Goal: Navigation & Orientation: Find specific page/section

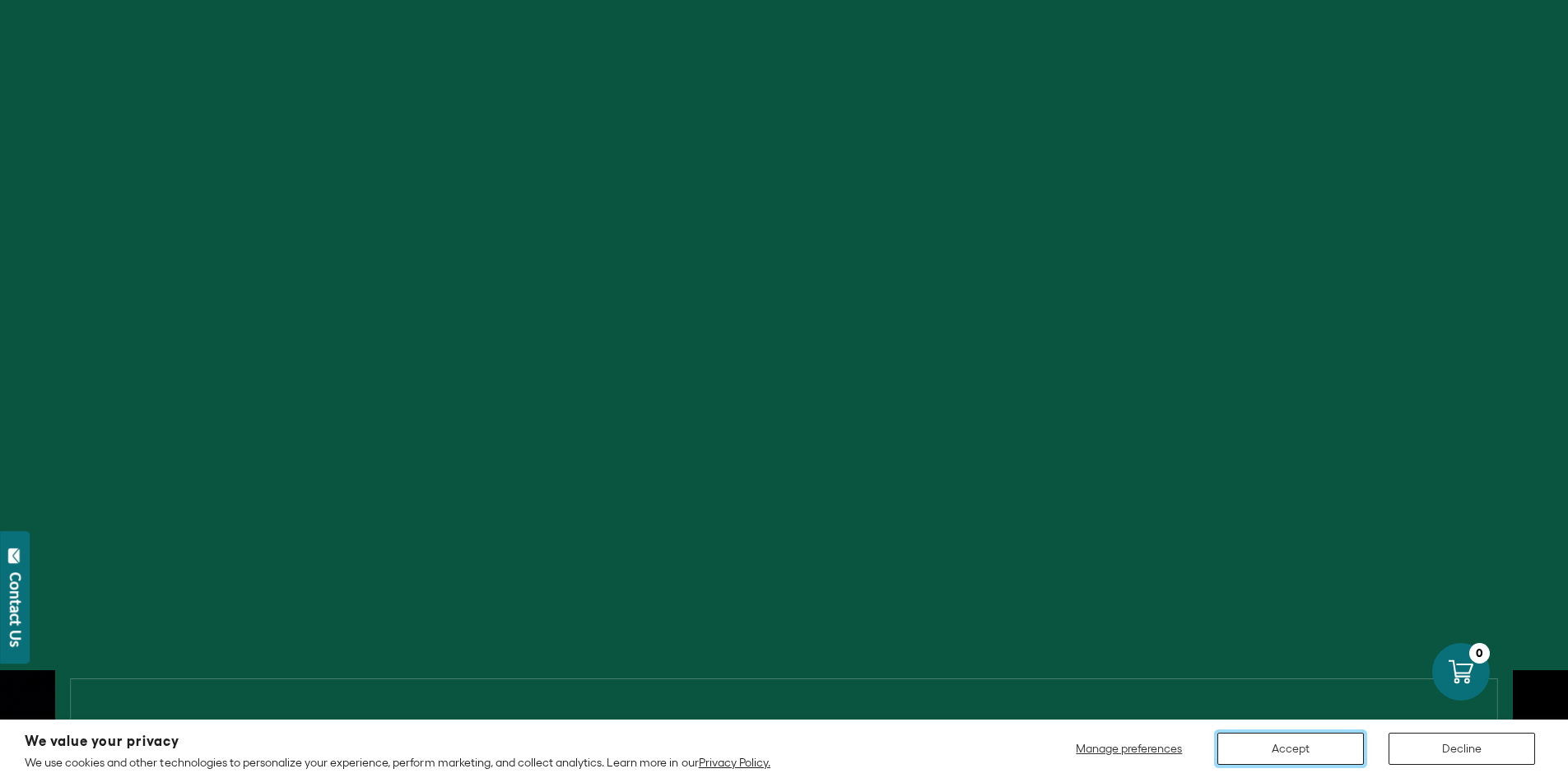
click at [1275, 749] on button "Accept" at bounding box center [1290, 748] width 147 height 32
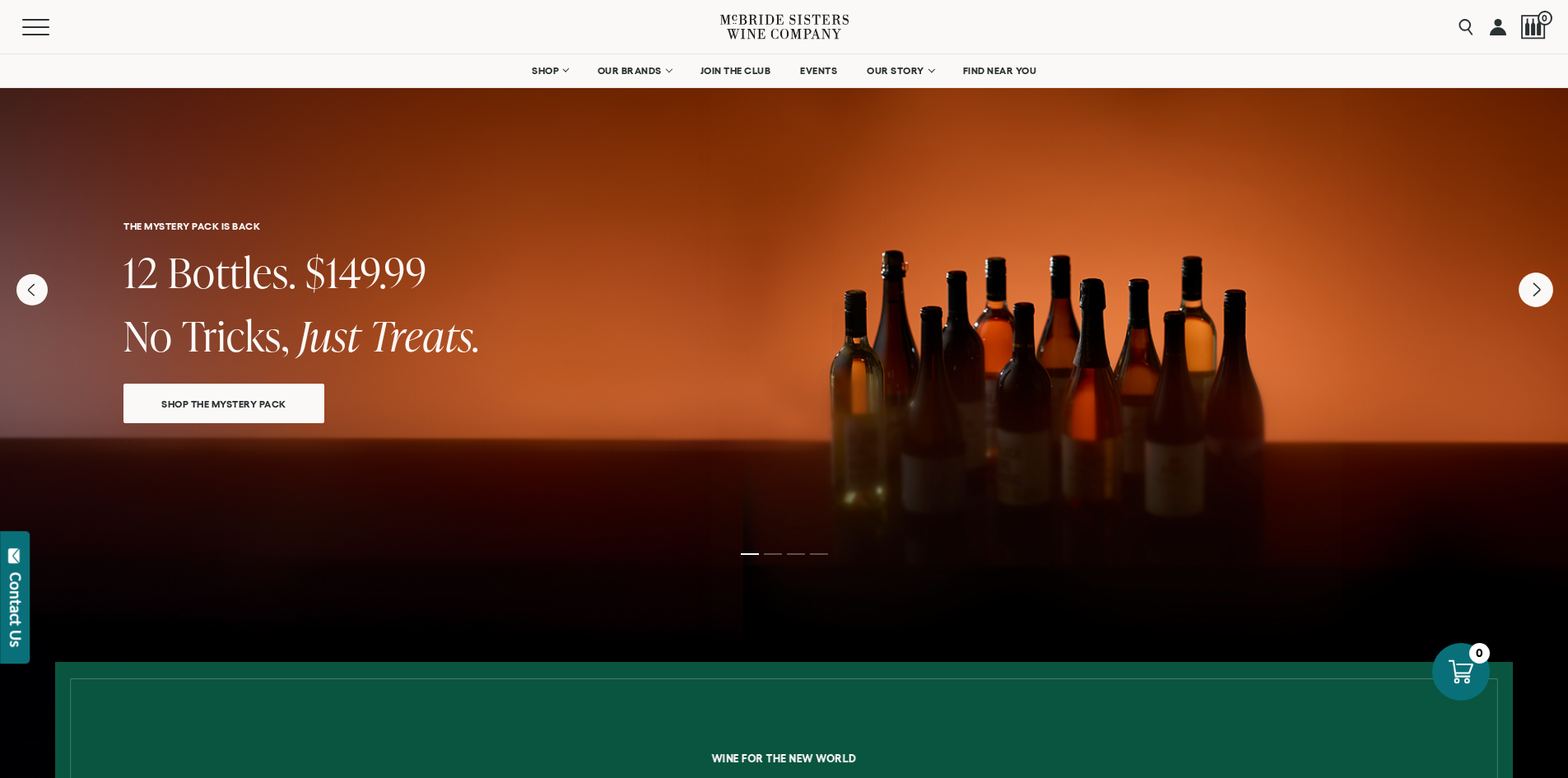
click at [1548, 306] on icon "Next" at bounding box center [1535, 290] width 35 height 35
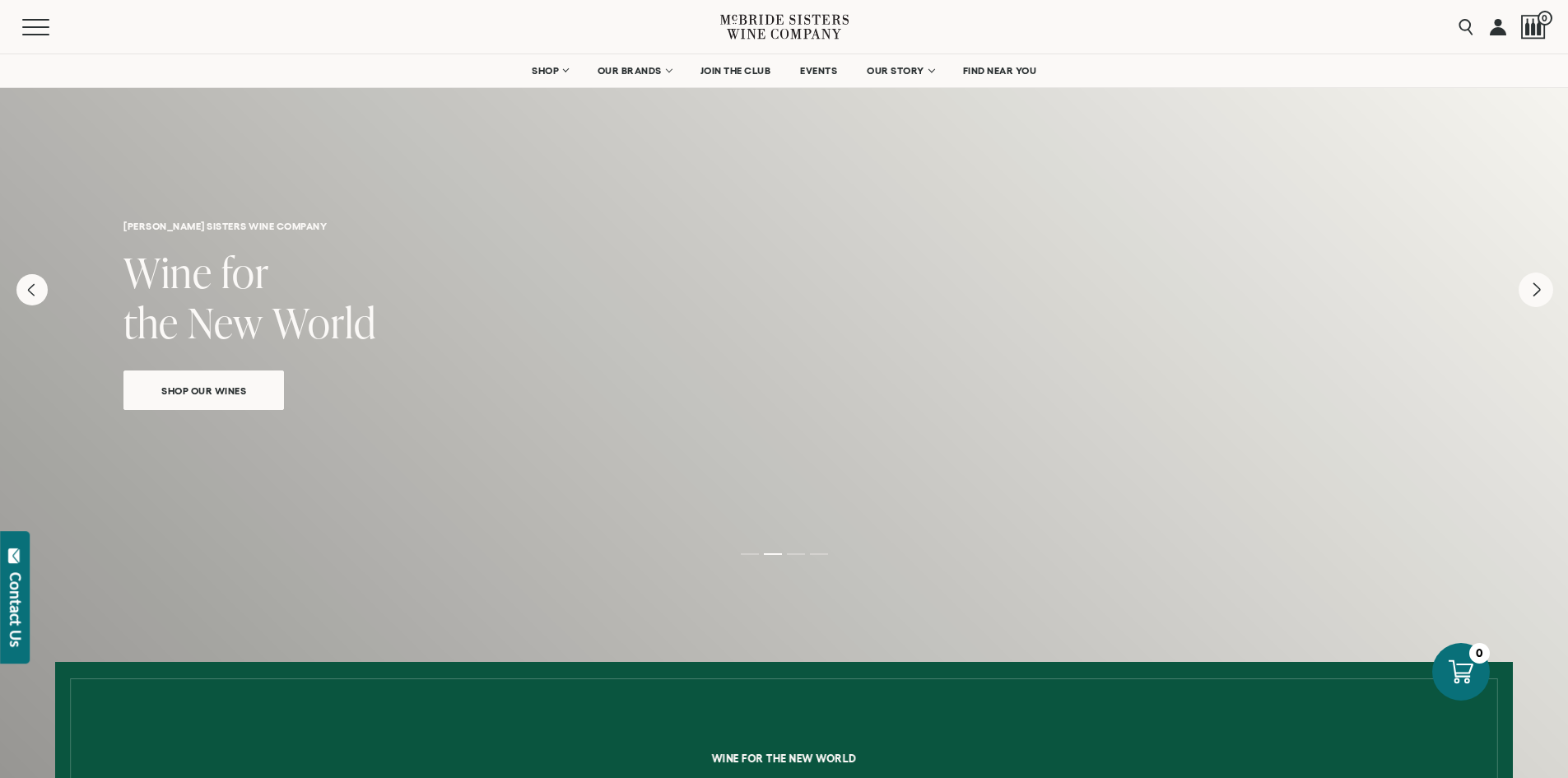
click at [1548, 306] on icon "Next" at bounding box center [1535, 290] width 35 height 35
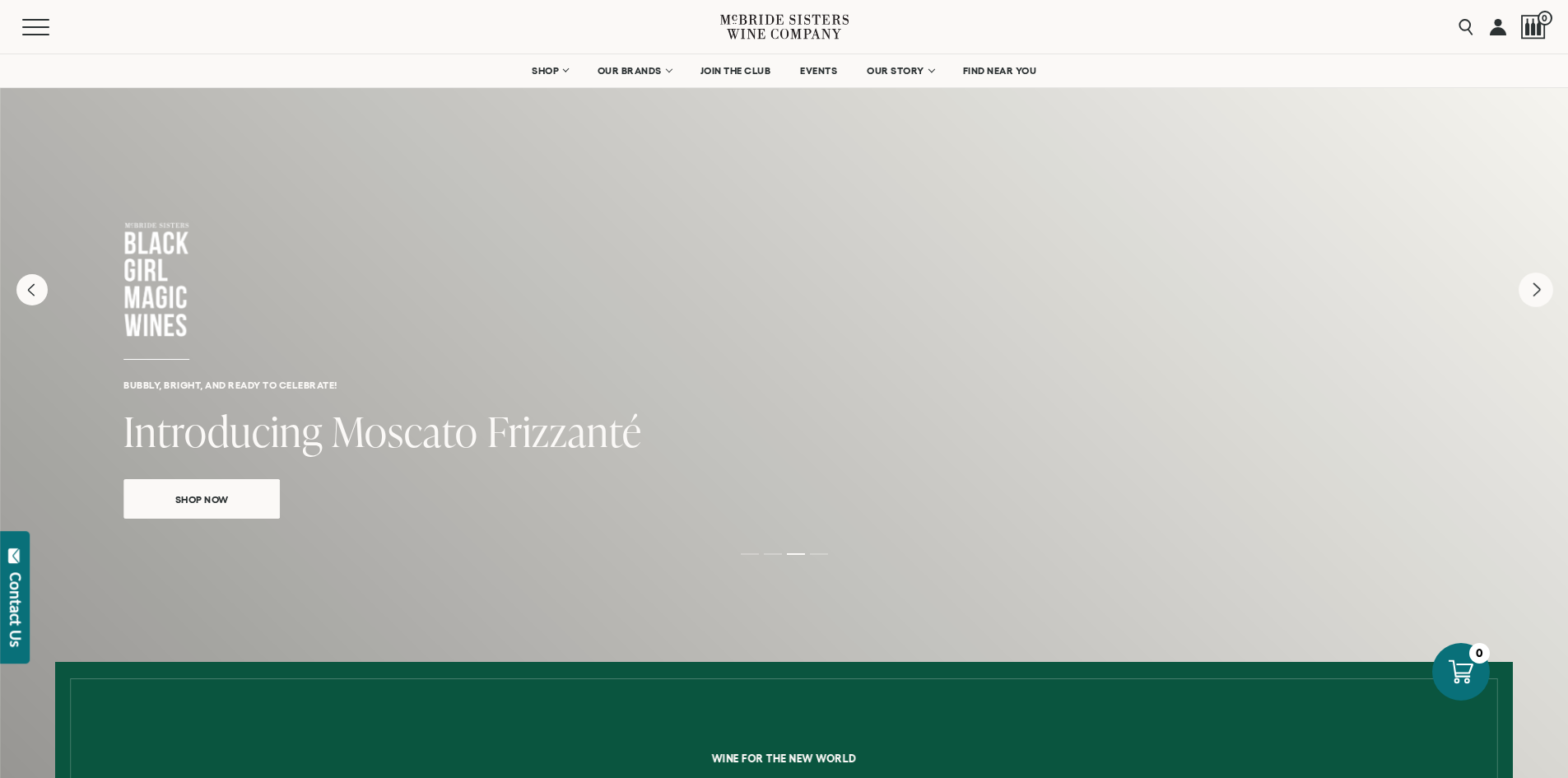
click at [1548, 306] on icon "Next" at bounding box center [1535, 290] width 35 height 35
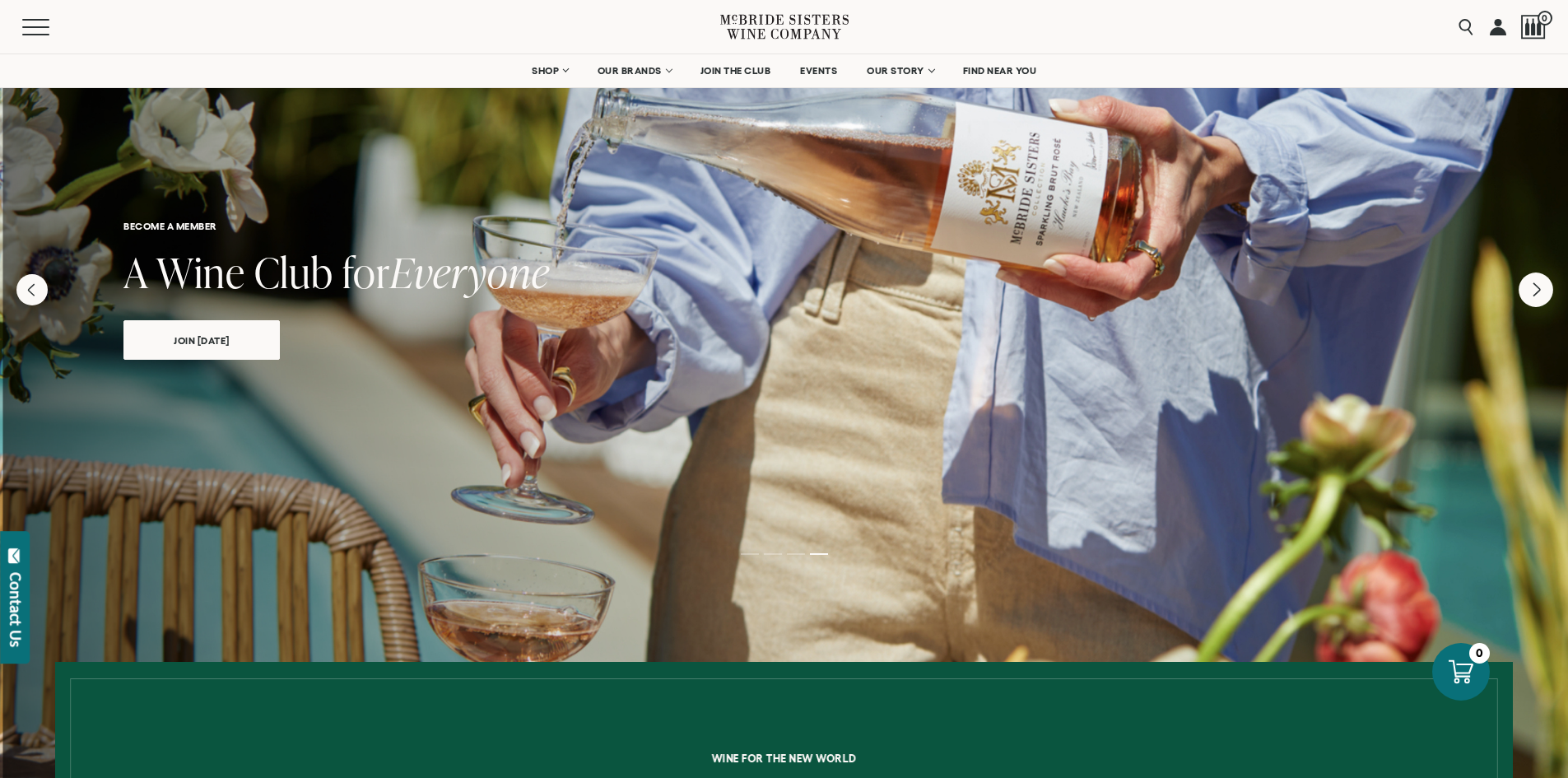
click at [1548, 306] on icon "Next" at bounding box center [1535, 290] width 35 height 35
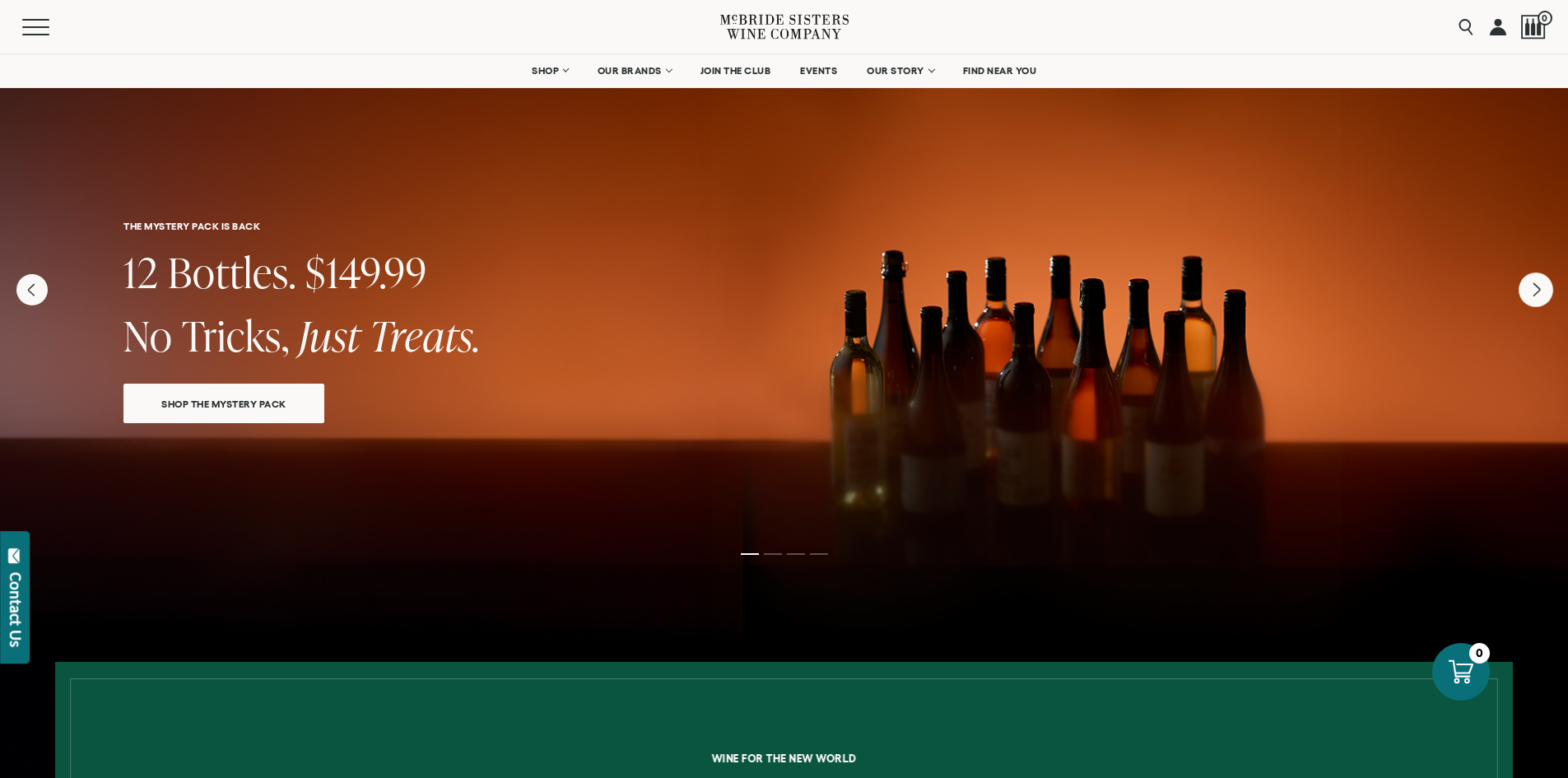
click at [1548, 306] on icon "Next" at bounding box center [1535, 290] width 35 height 35
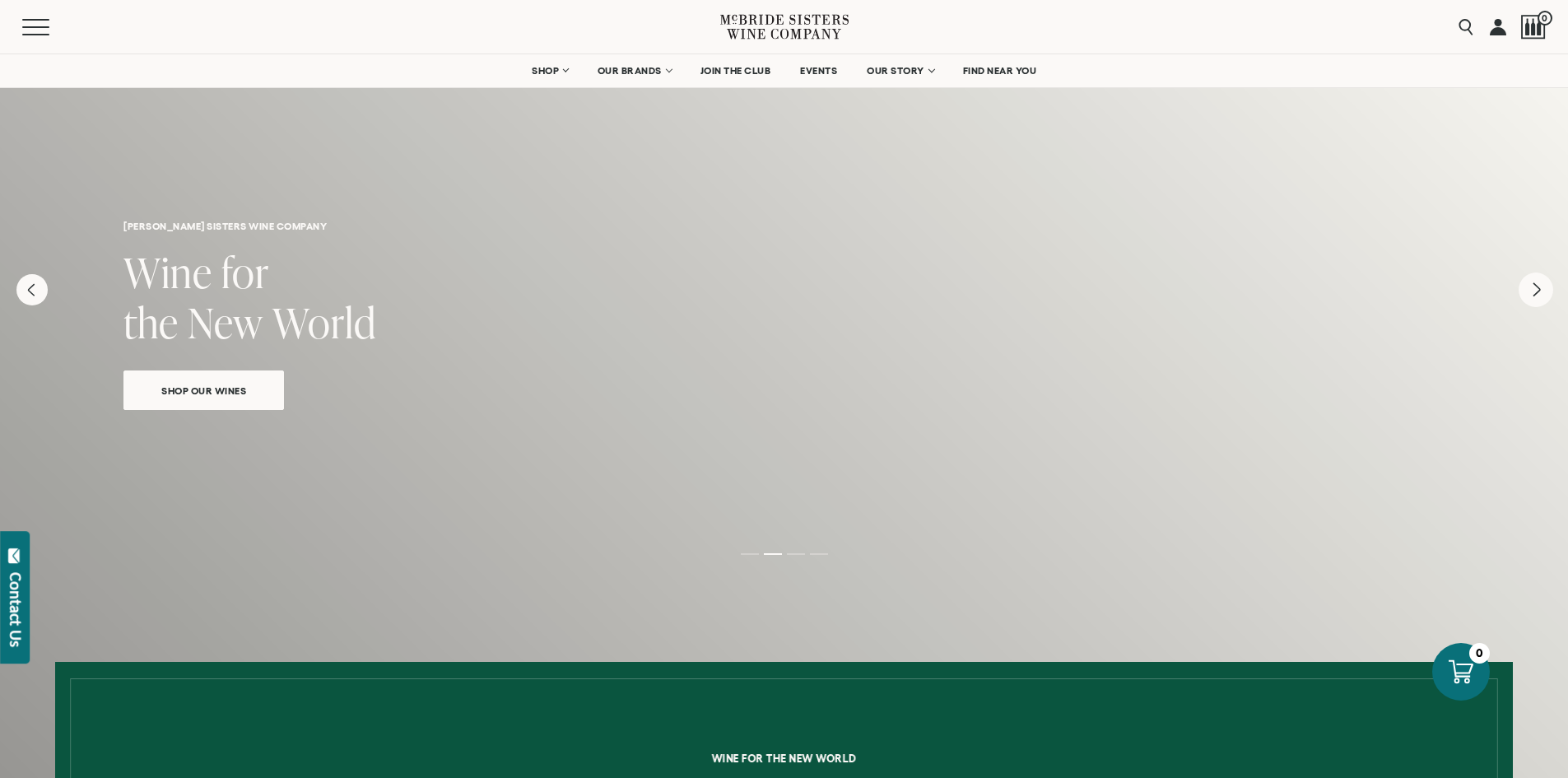
click at [1548, 306] on icon "Next" at bounding box center [1535, 290] width 35 height 35
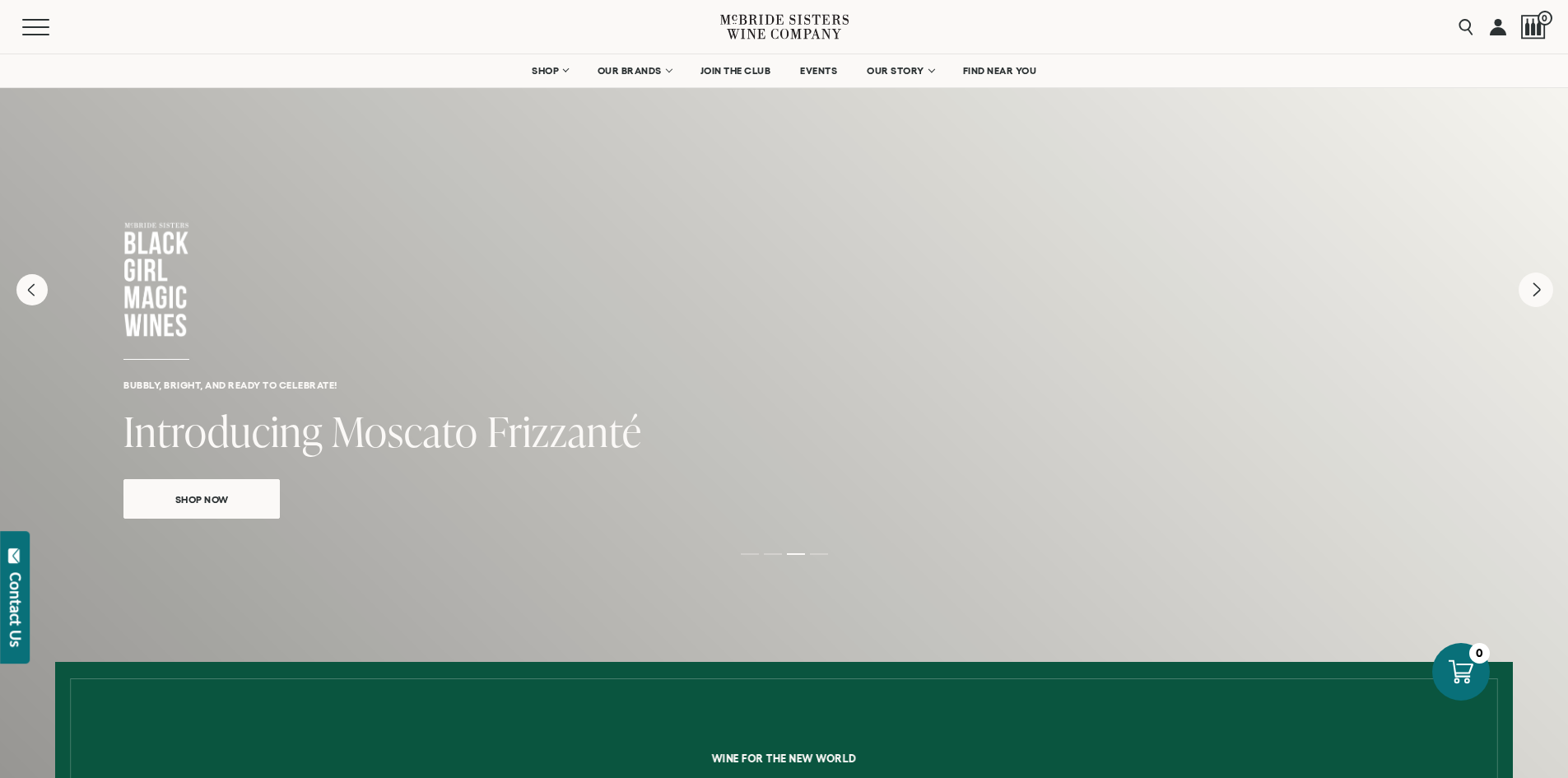
click at [1548, 306] on icon "Next" at bounding box center [1535, 290] width 35 height 35
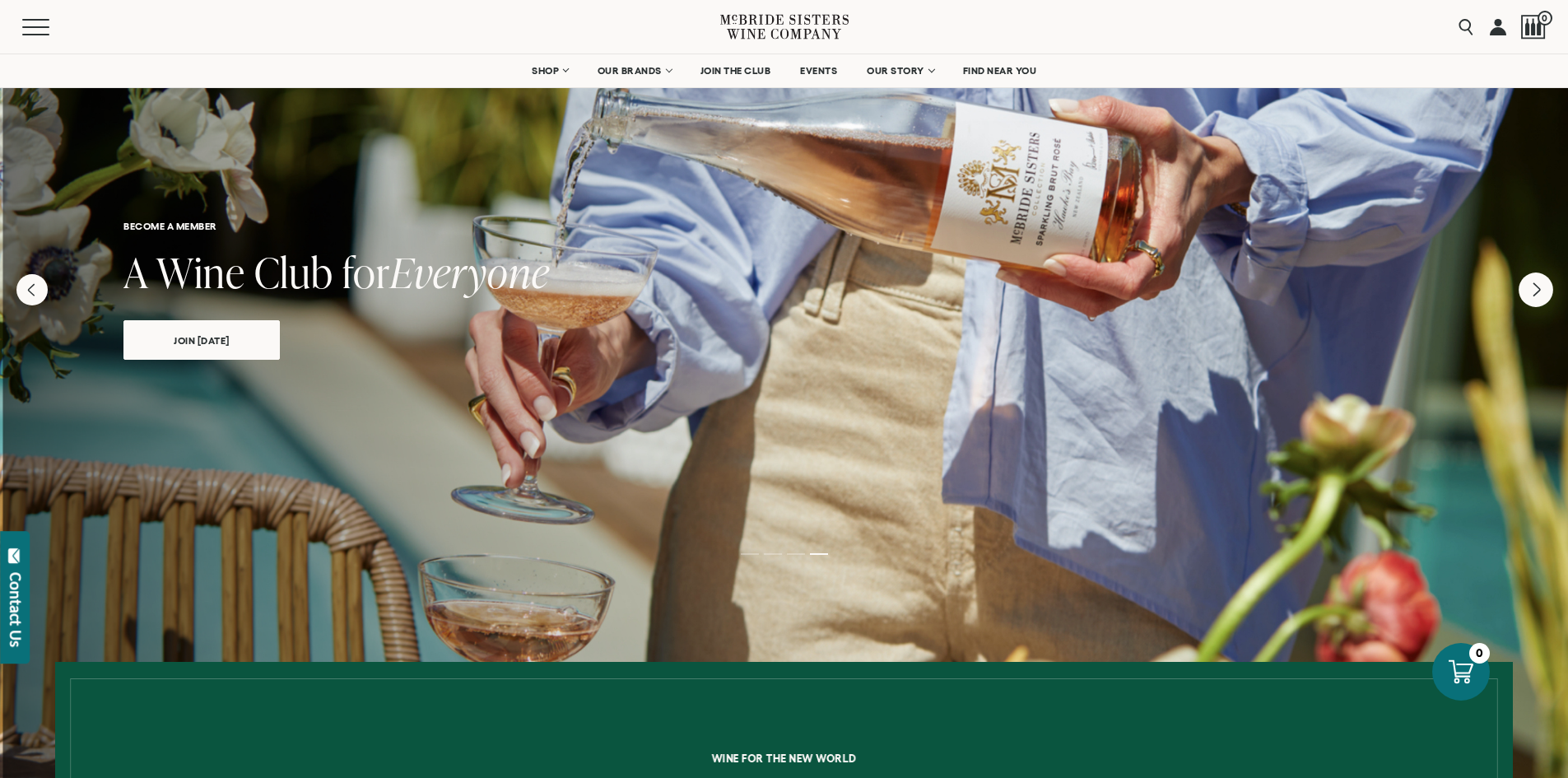
click at [1548, 306] on icon "Next" at bounding box center [1535, 290] width 35 height 35
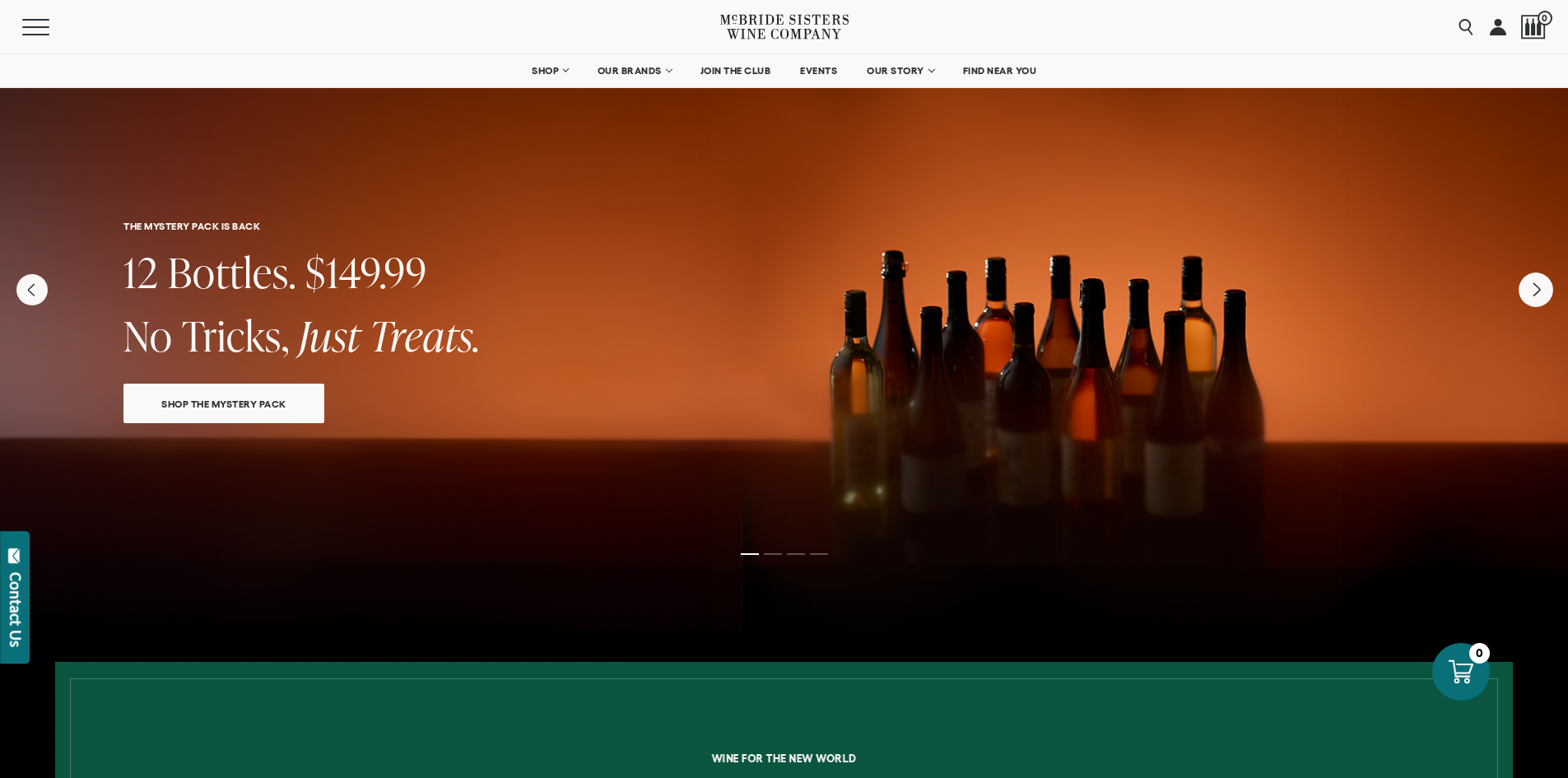
click at [1548, 306] on icon "Next" at bounding box center [1535, 290] width 35 height 35
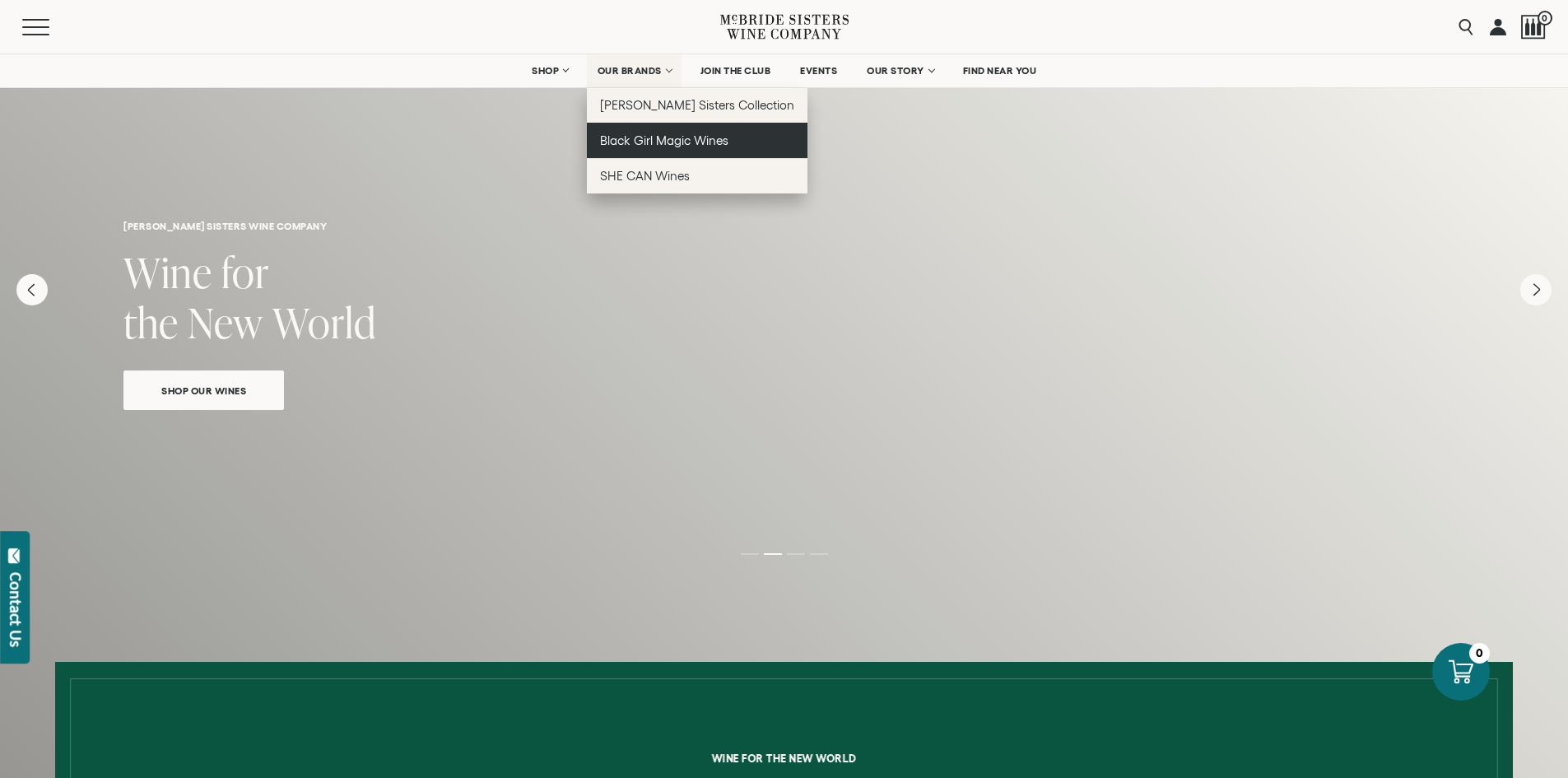
click at [660, 142] on span "Black Girl Magic Wines" at bounding box center [664, 141] width 129 height 14
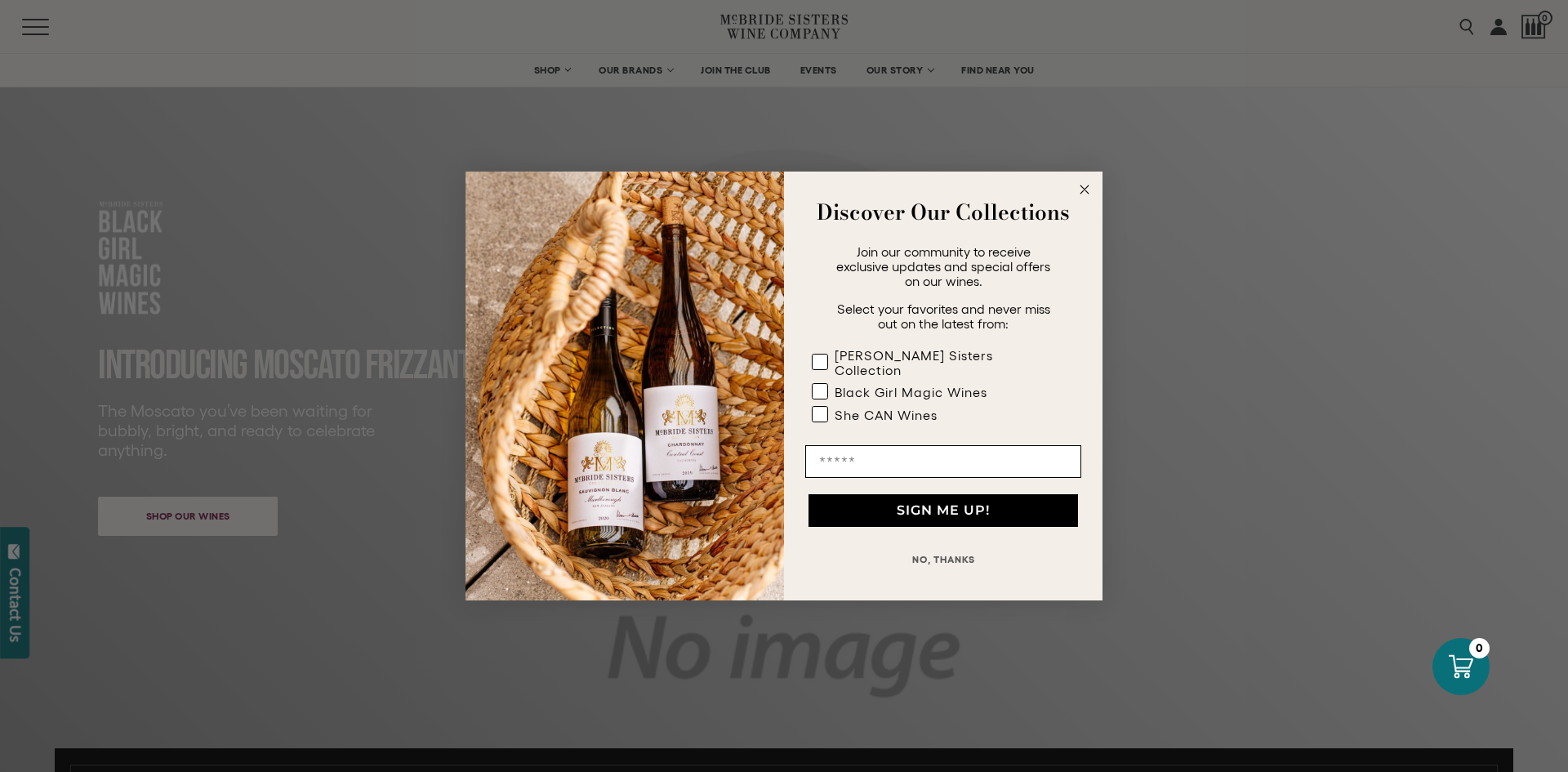
click at [1085, 193] on icon "Close dialog" at bounding box center [1084, 189] width 8 height 8
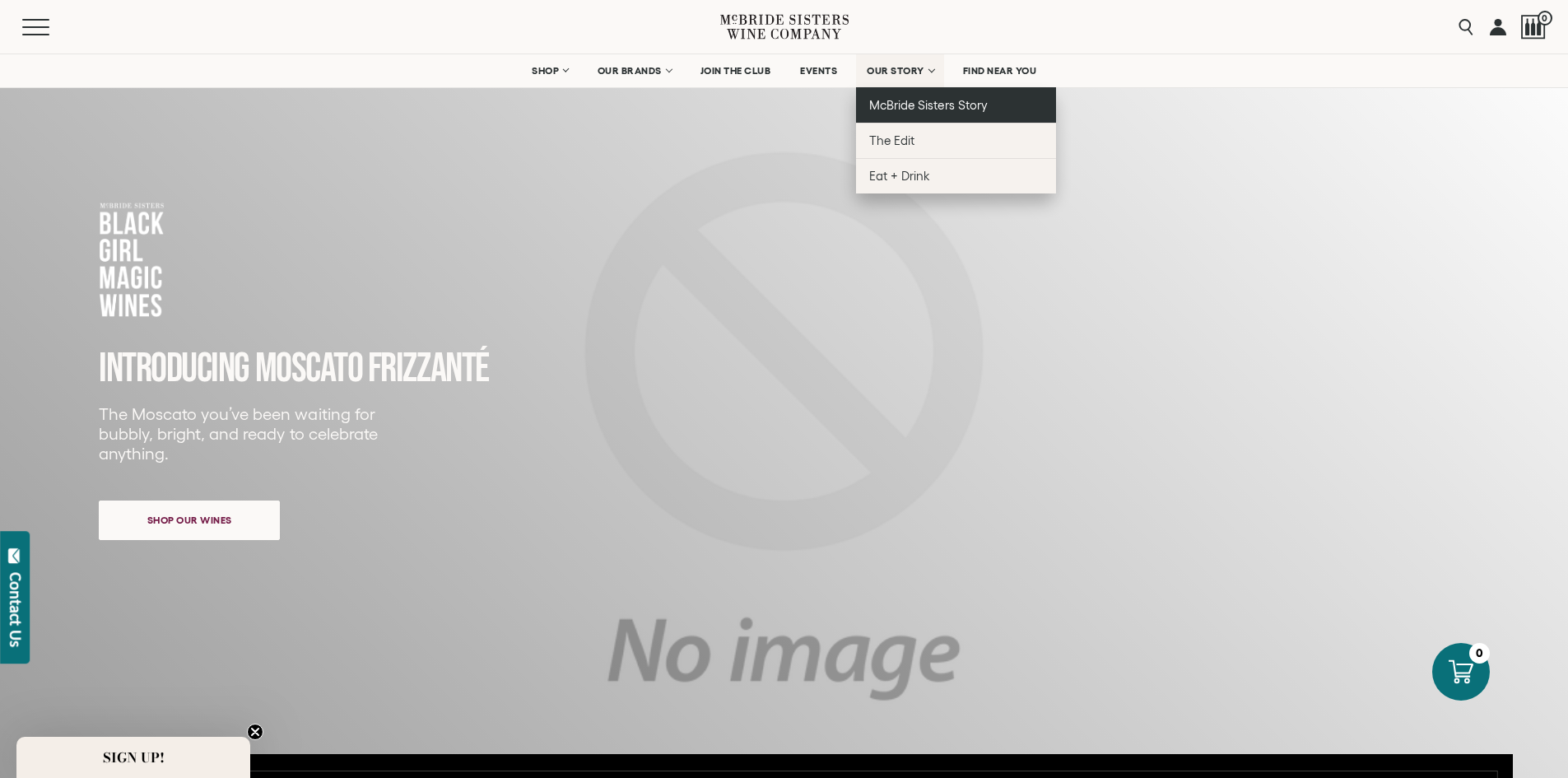
click at [908, 104] on span "McBride Sisters Story" at bounding box center [928, 105] width 118 height 14
